Goal: Find specific page/section

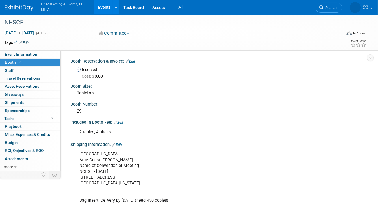
click at [45, 7] on button "G2 Marketing & Events, LLC NHA" at bounding box center [66, 7] width 52 height 15
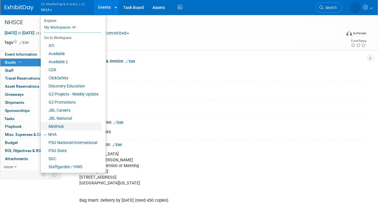
click at [63, 126] on link "MedHub" at bounding box center [71, 126] width 61 height 8
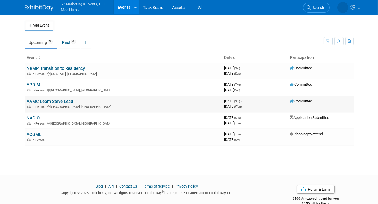
click at [34, 102] on link "AAMC Learn Serve Lead" at bounding box center [50, 101] width 46 height 5
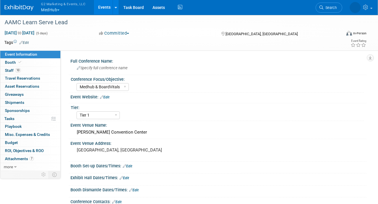
select select "Medhub & BoardVitals"
select select "Tier 1"
click at [26, 64] on link "Booth" at bounding box center [30, 63] width 60 height 8
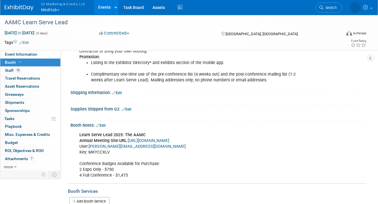
scroll to position [324, 0]
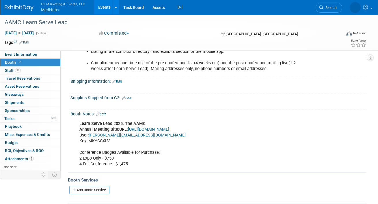
click at [151, 127] on link "https://www.conferenceharvester.com/harvester2expw/login.asp?EventKey=AVTSMJSM" at bounding box center [148, 129] width 41 height 5
drag, startPoint x: 112, startPoint y: 139, endPoint x: 88, endPoint y: 141, distance: 23.8
click at [88, 141] on div "Learn Serve Lead 2025: The AAMC Annual Meeting Site: URL: https://www.conferenc…" at bounding box center [191, 144] width 233 height 52
copy div "MKYCCXLV"
